Goal: Task Accomplishment & Management: Manage account settings

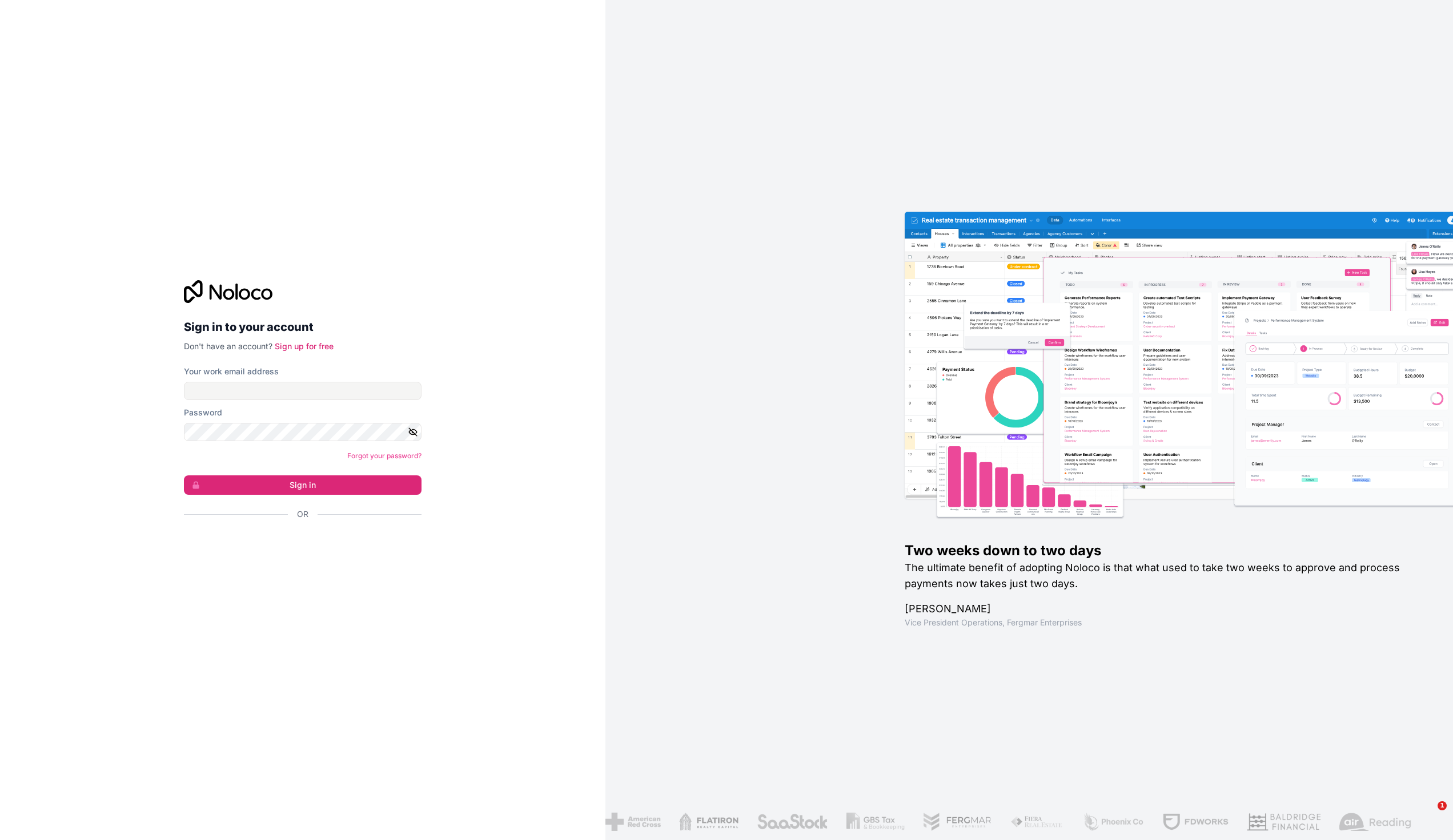
click at [330, 544] on div "Sign in with Google. Opens in new tab" at bounding box center [298, 545] width 229 height 25
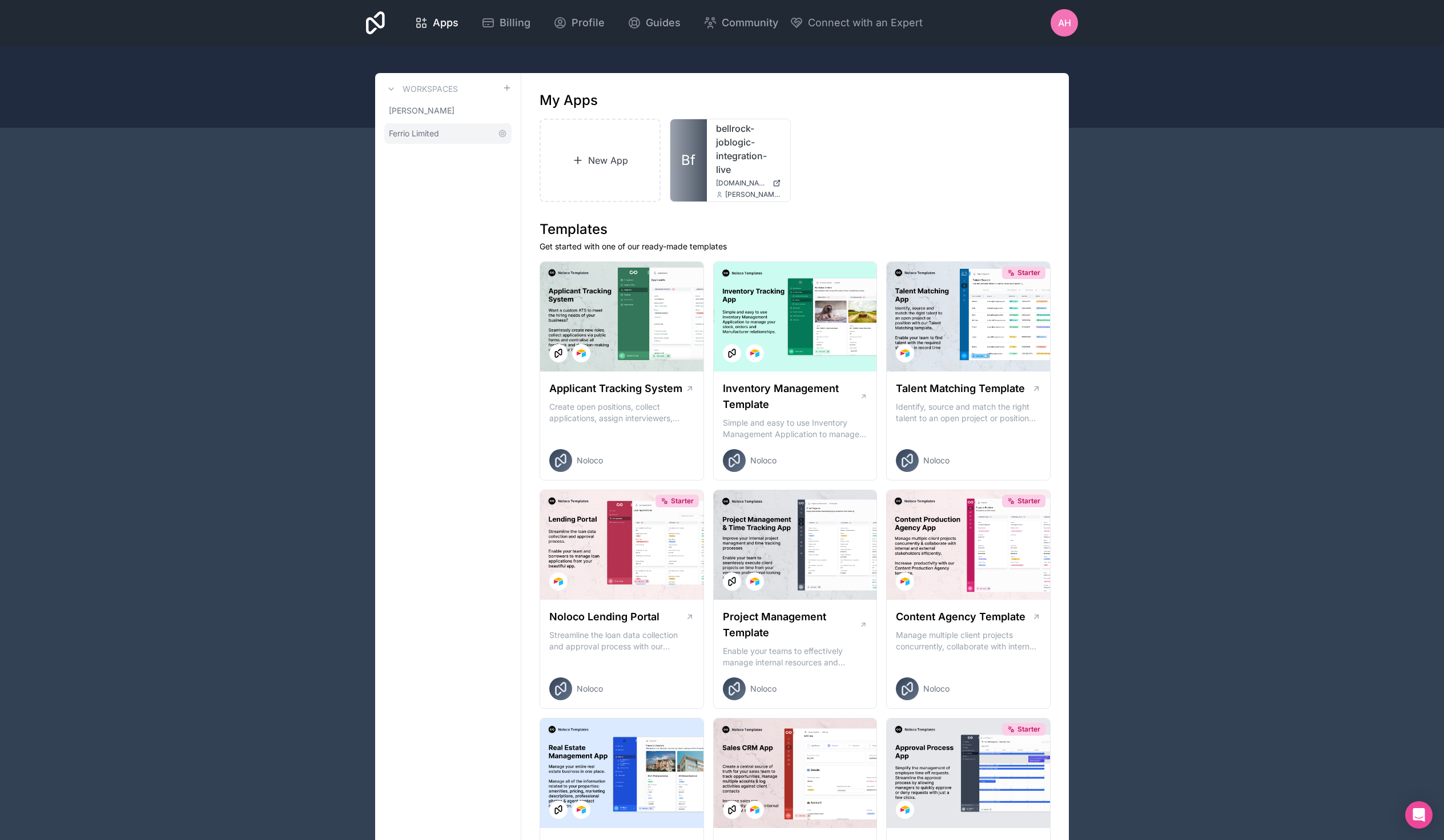
click at [500, 128] on link "Ferrio Limited" at bounding box center [448, 133] width 127 height 21
click at [501, 135] on icon at bounding box center [502, 133] width 9 height 9
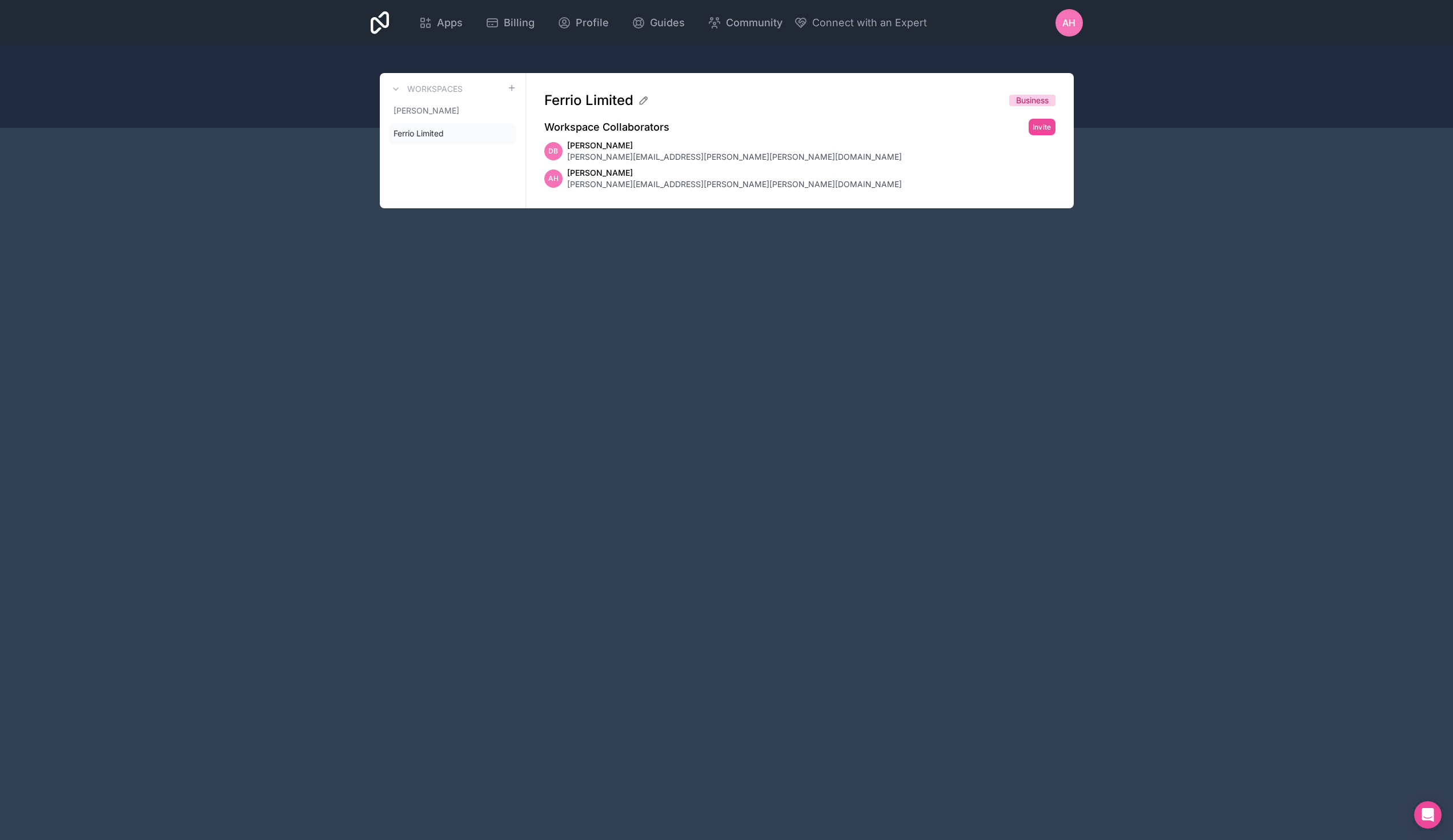
click at [1032, 102] on span "Business" at bounding box center [1032, 100] width 32 height 11
click at [1060, 22] on div "AH" at bounding box center [1069, 23] width 27 height 27
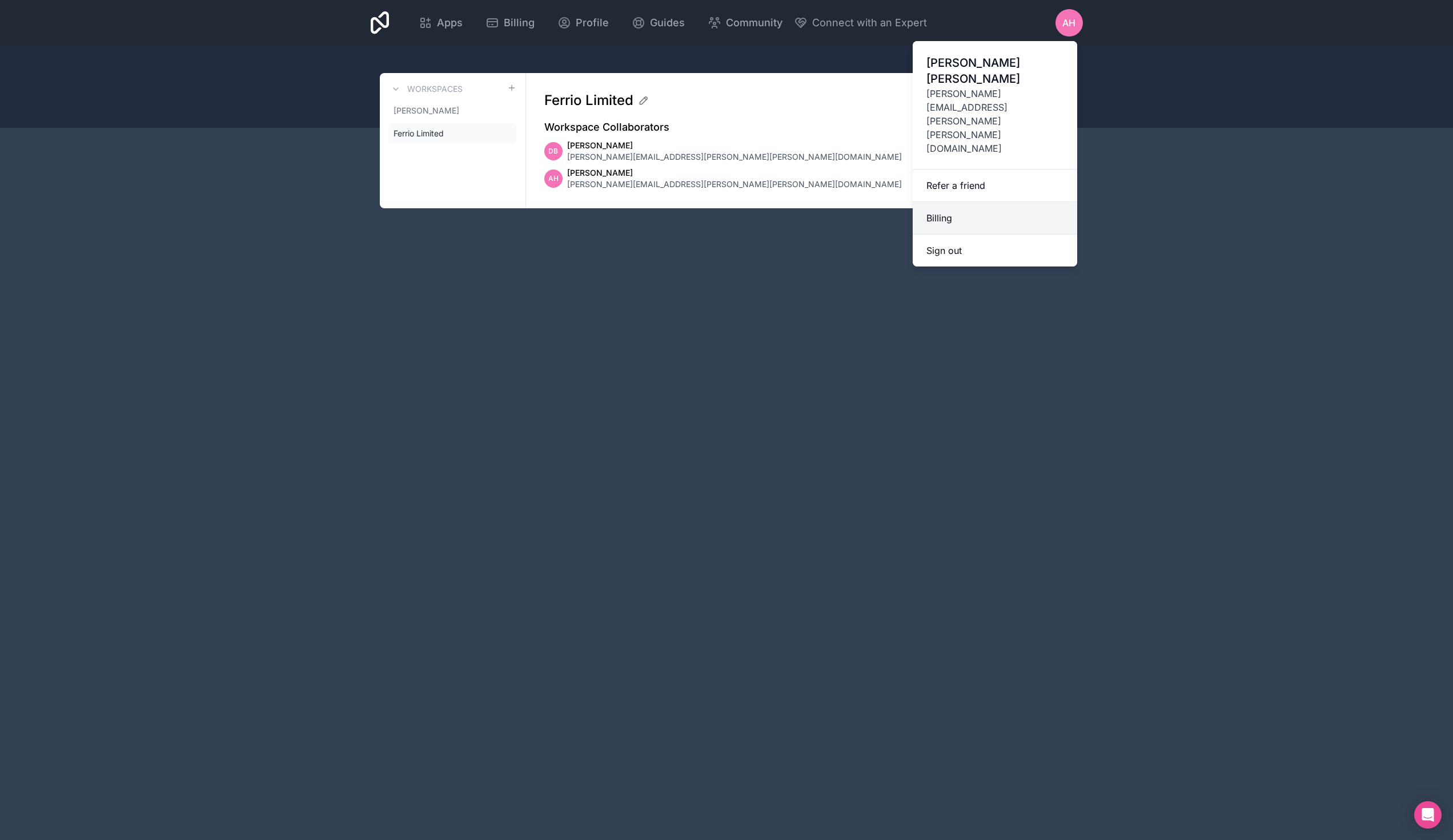
click at [979, 202] on link "Billing" at bounding box center [995, 218] width 165 height 32
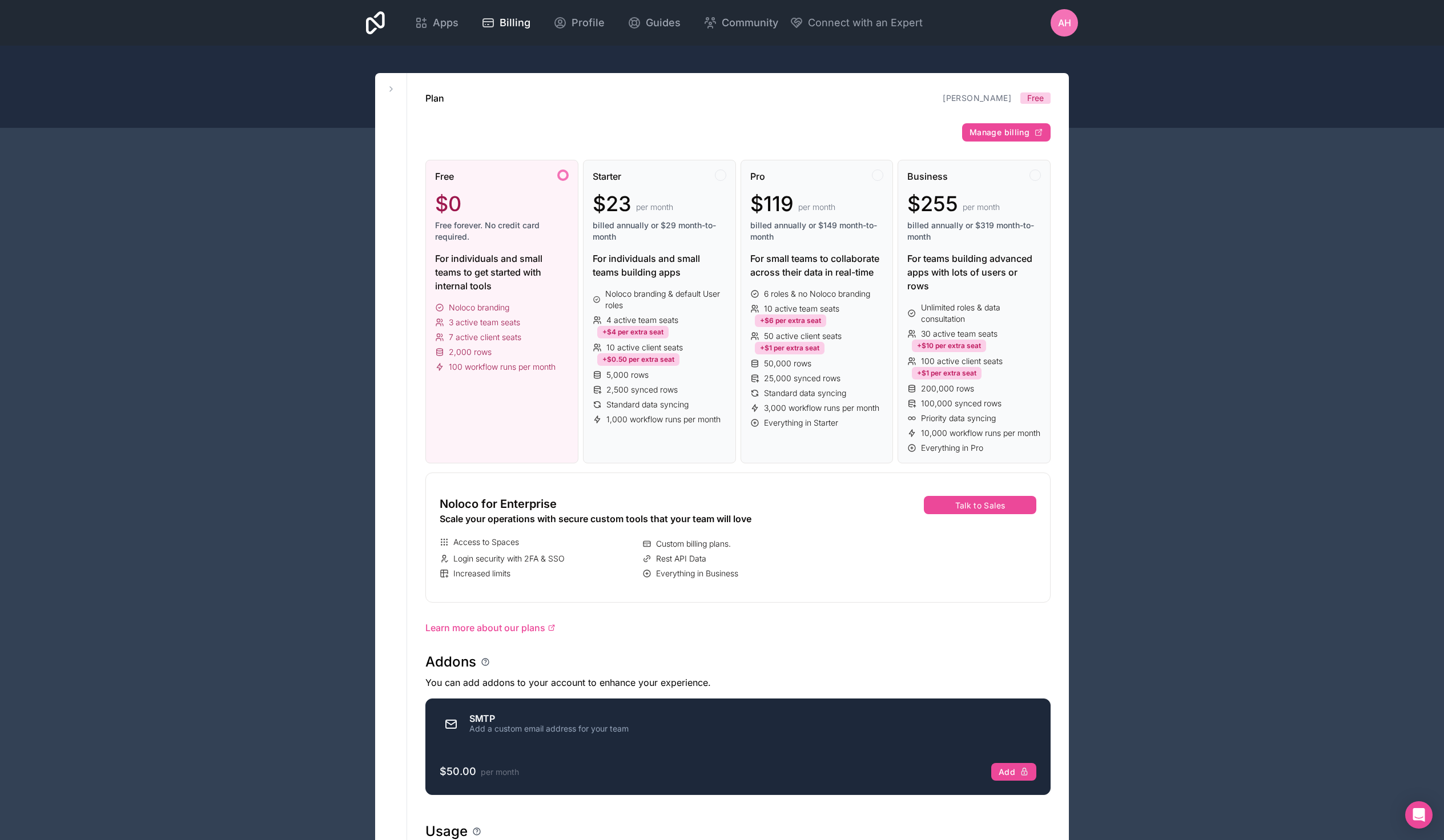
click at [398, 82] on div "Workspaces [PERSON_NAME] [PERSON_NAME] Limited" at bounding box center [391, 627] width 32 height 1109
click at [393, 91] on icon at bounding box center [391, 89] width 9 height 9
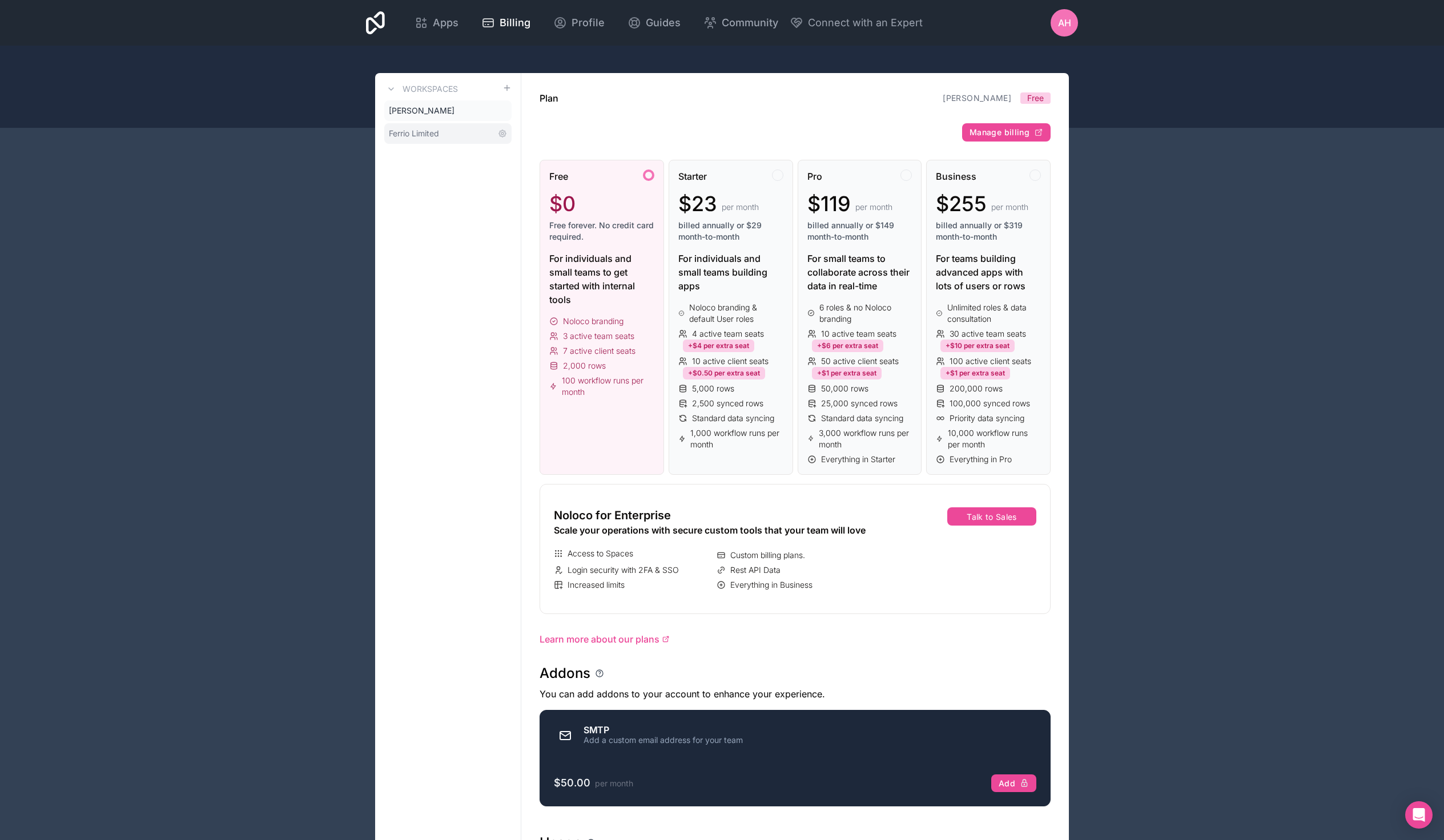
click at [439, 137] on span "Ferrio Limited" at bounding box center [414, 134] width 50 height 11
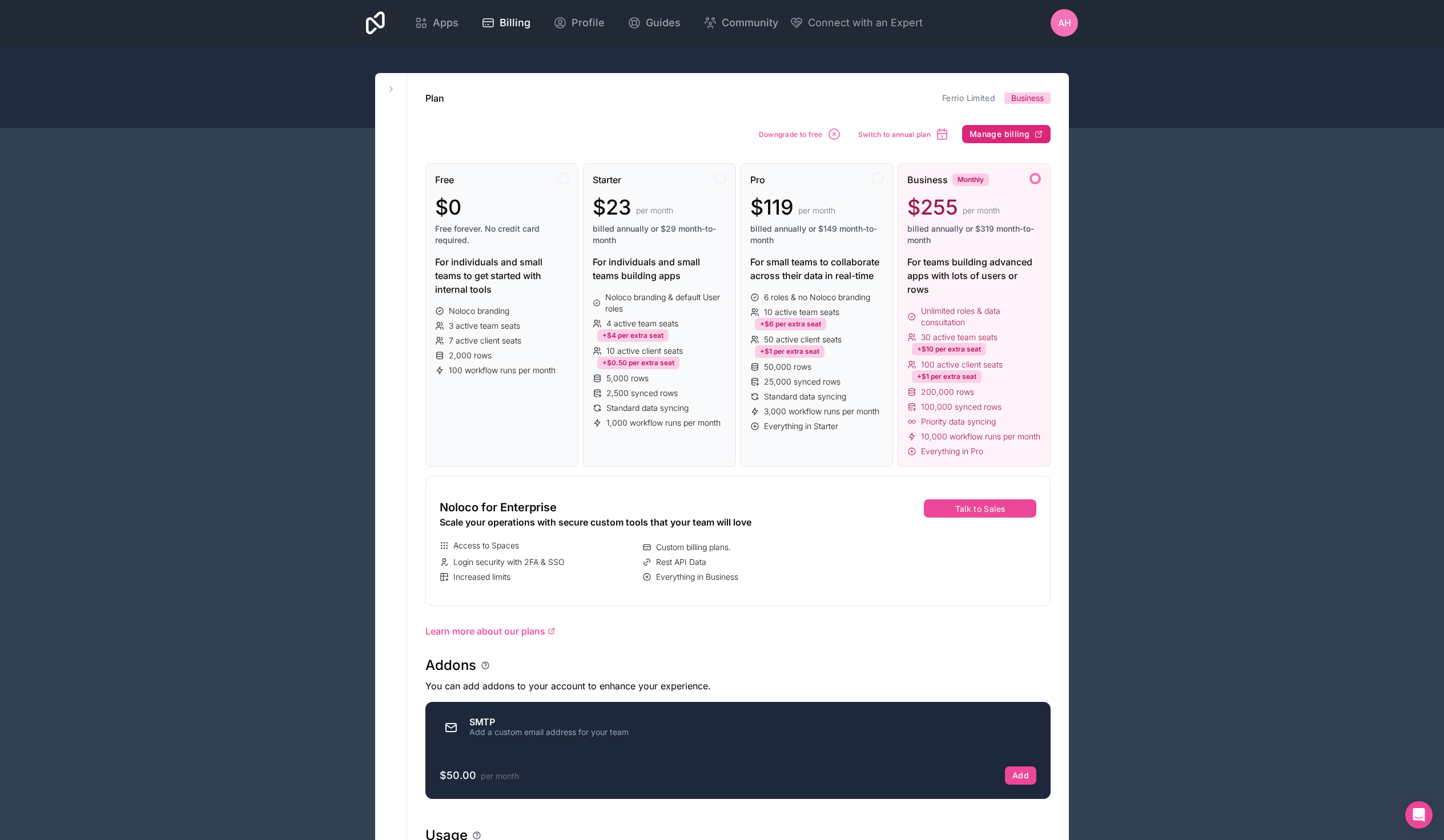
click at [1019, 138] on span "Manage billing" at bounding box center [999, 134] width 60 height 10
